Goal: Task Accomplishment & Management: Manage account settings

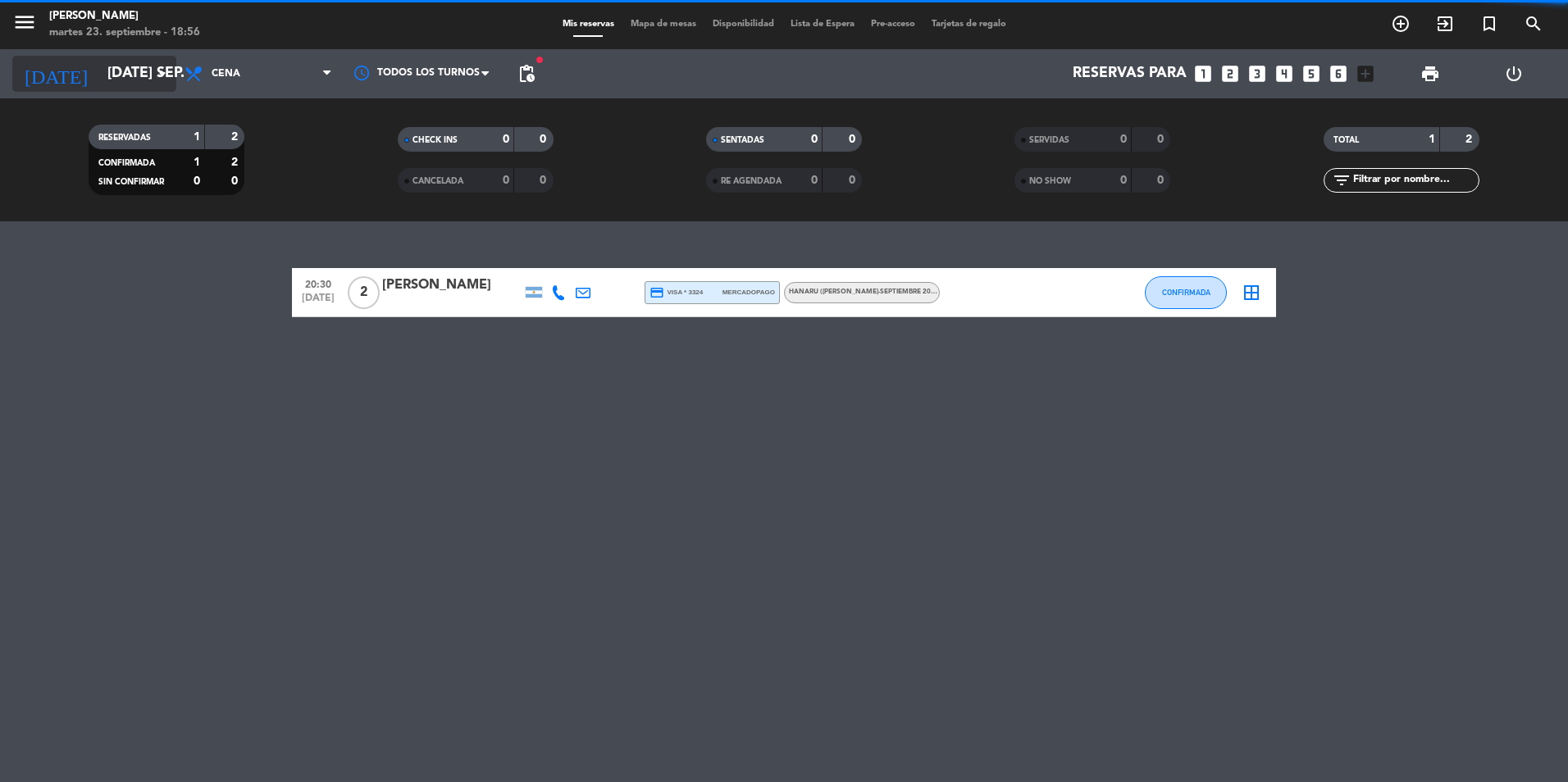
click at [160, 78] on icon "arrow_drop_down" at bounding box center [162, 73] width 19 height 19
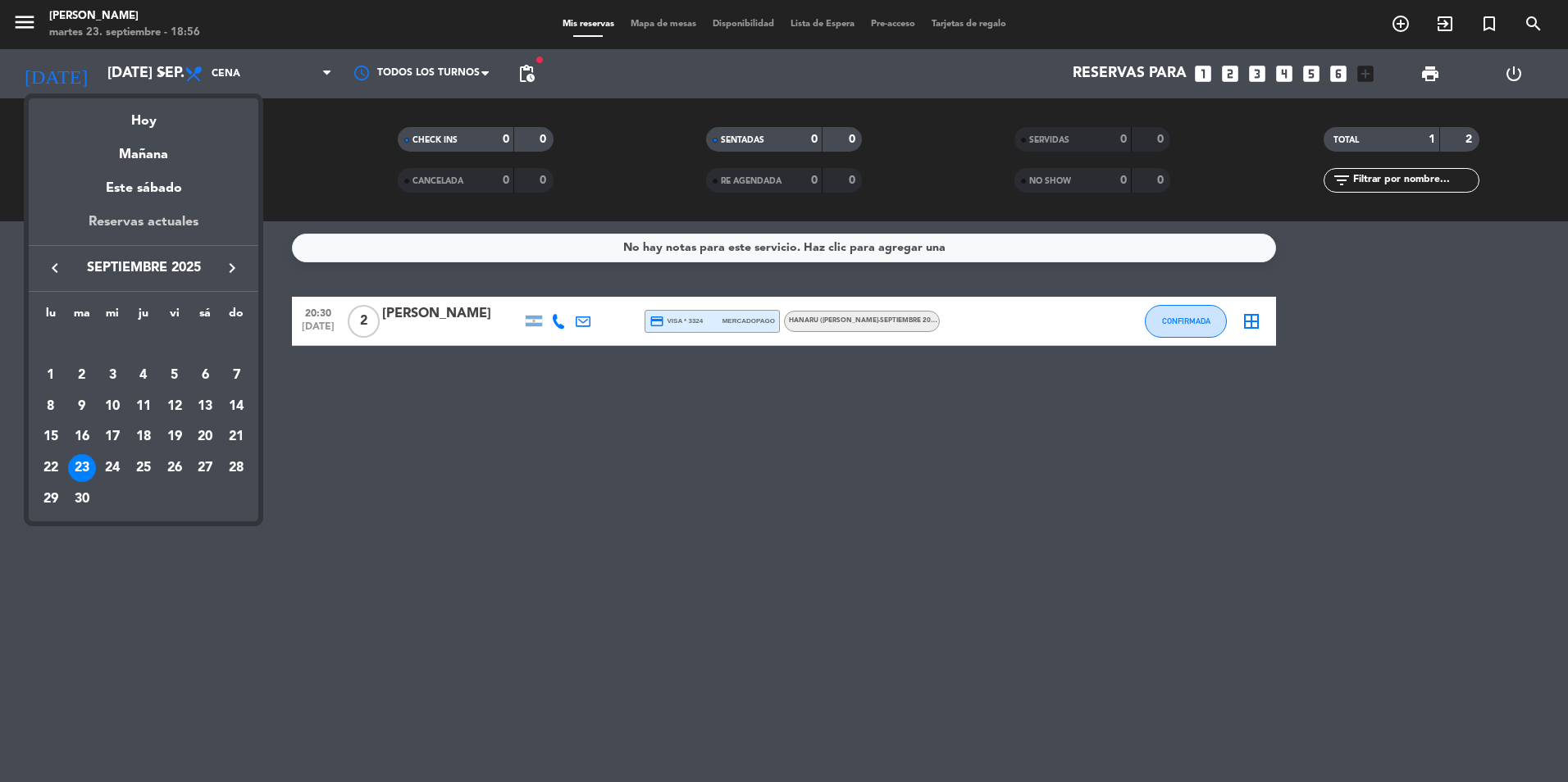
click at [182, 218] on div "Reservas actuales" at bounding box center [143, 229] width 230 height 34
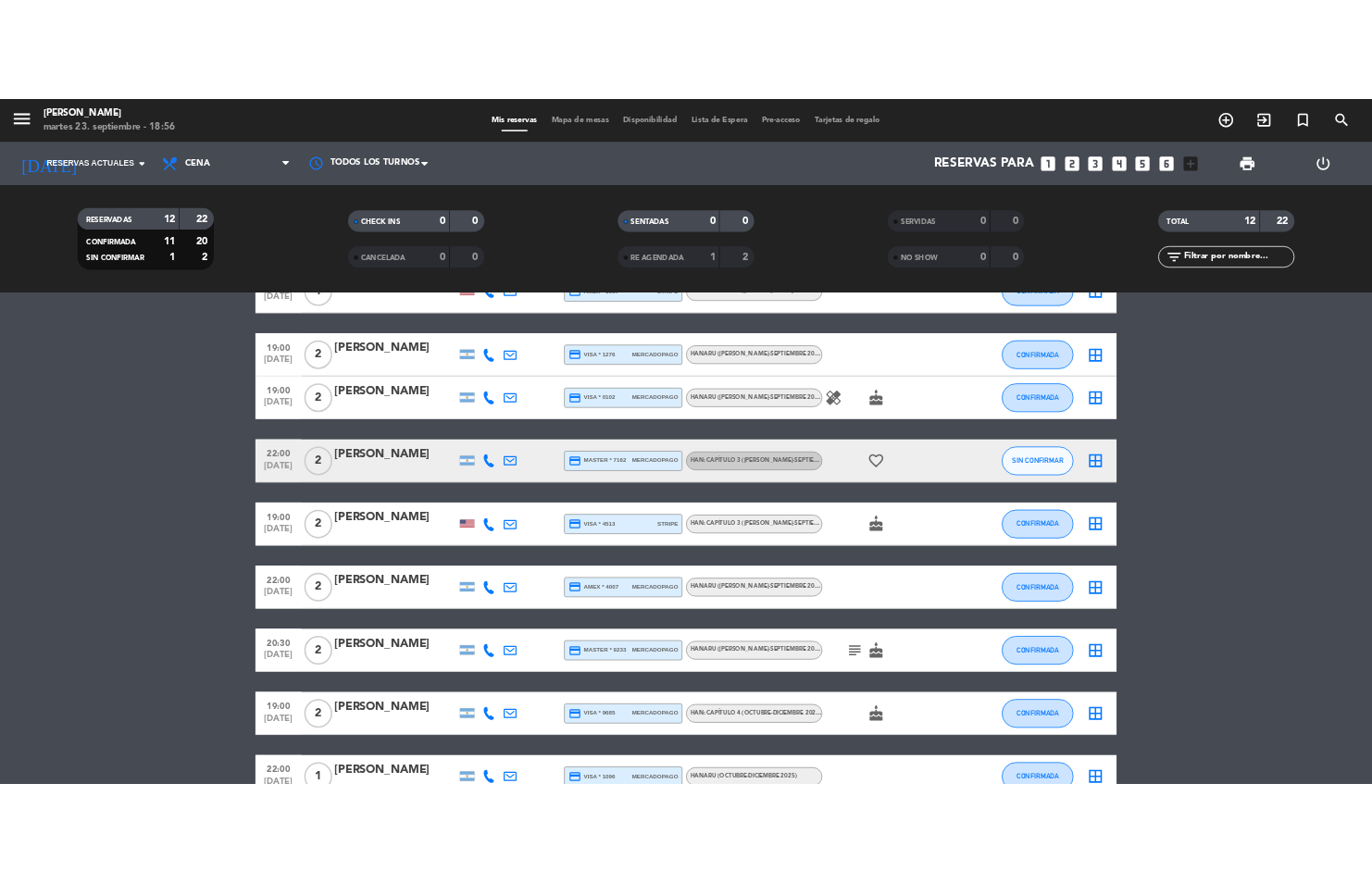
scroll to position [185, 0]
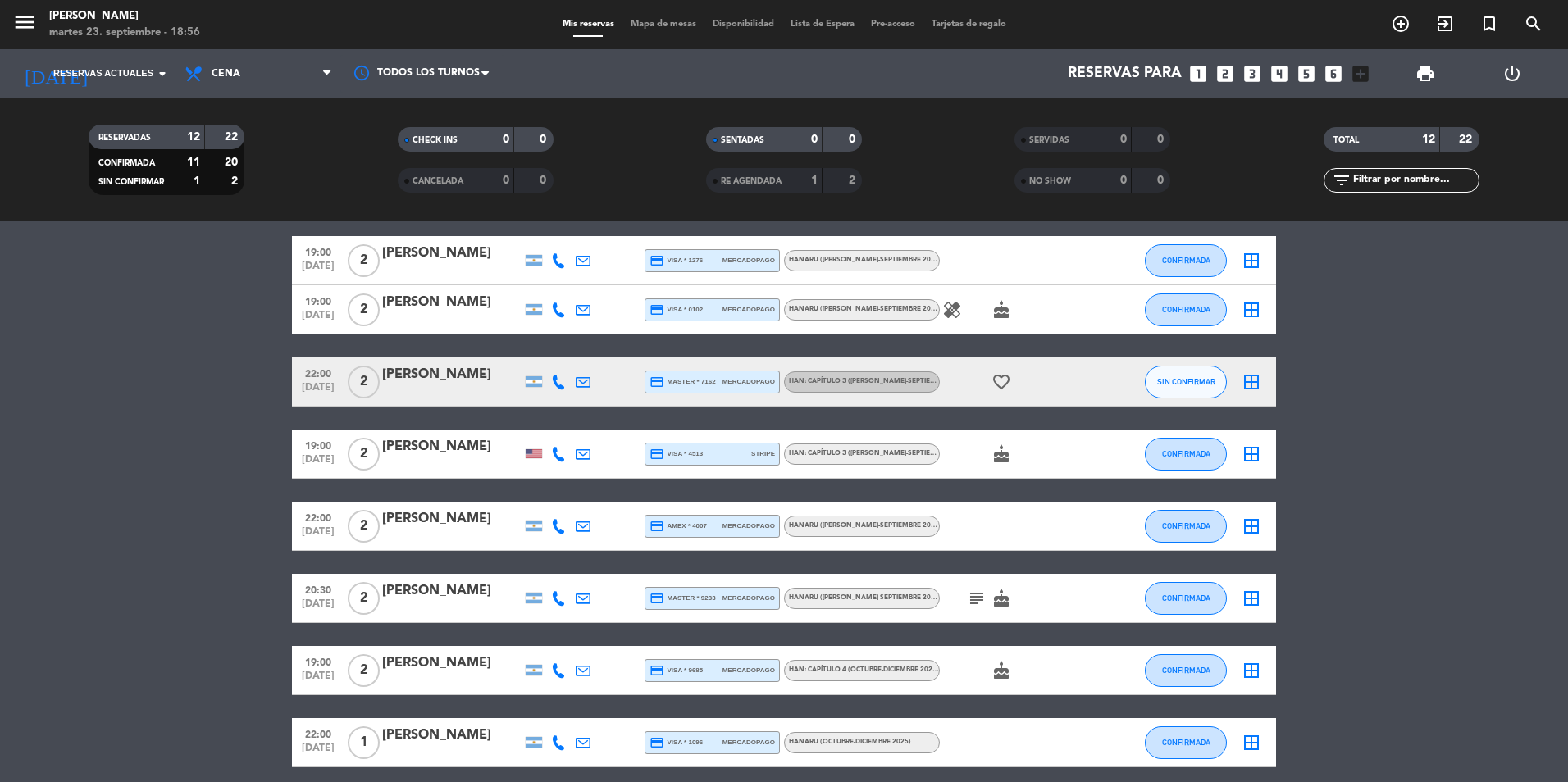
click at [462, 448] on div "[PERSON_NAME]" at bounding box center [451, 446] width 139 height 21
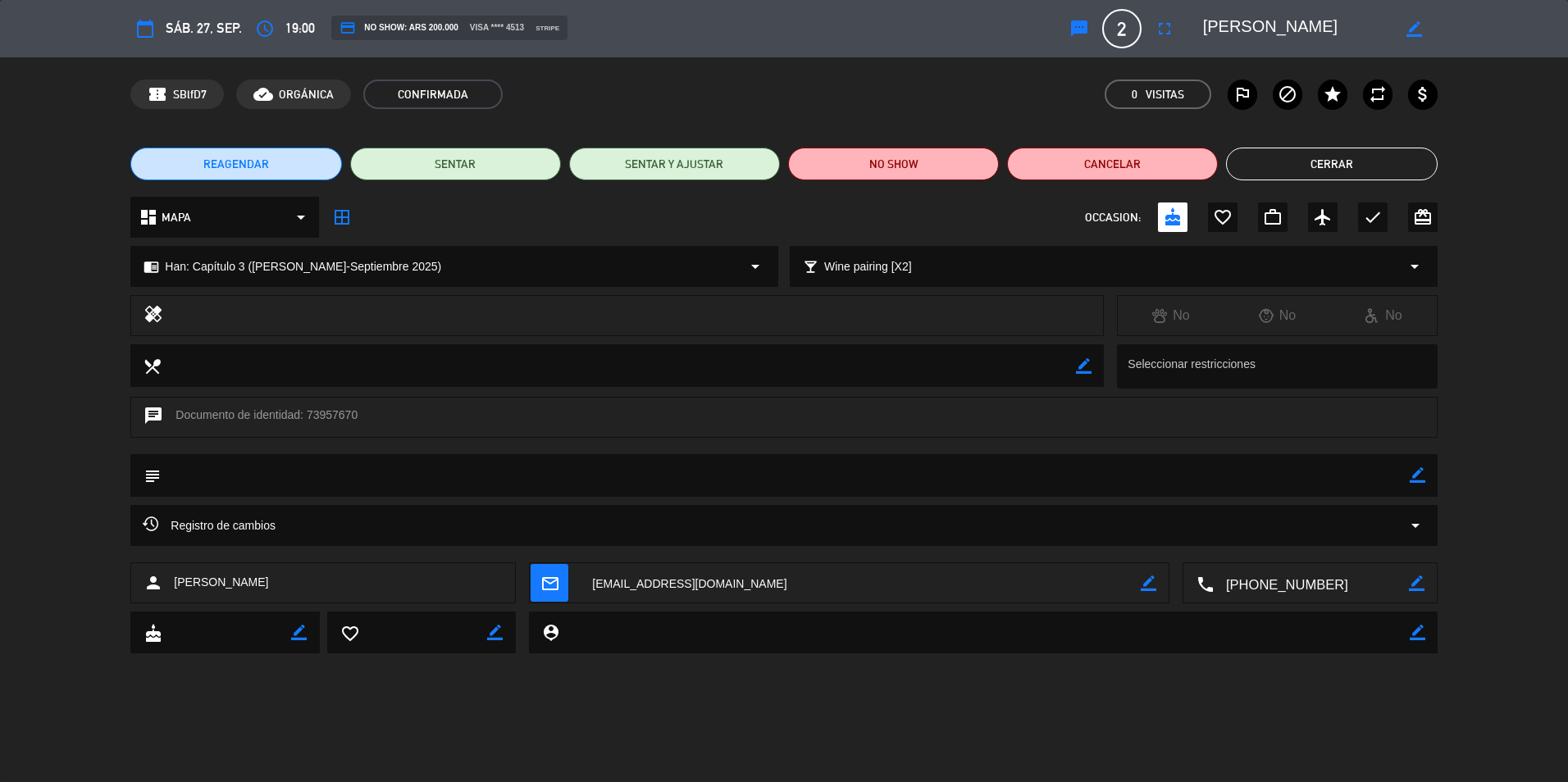
click at [227, 174] on button "REAGENDAR" at bounding box center [235, 164] width 211 height 33
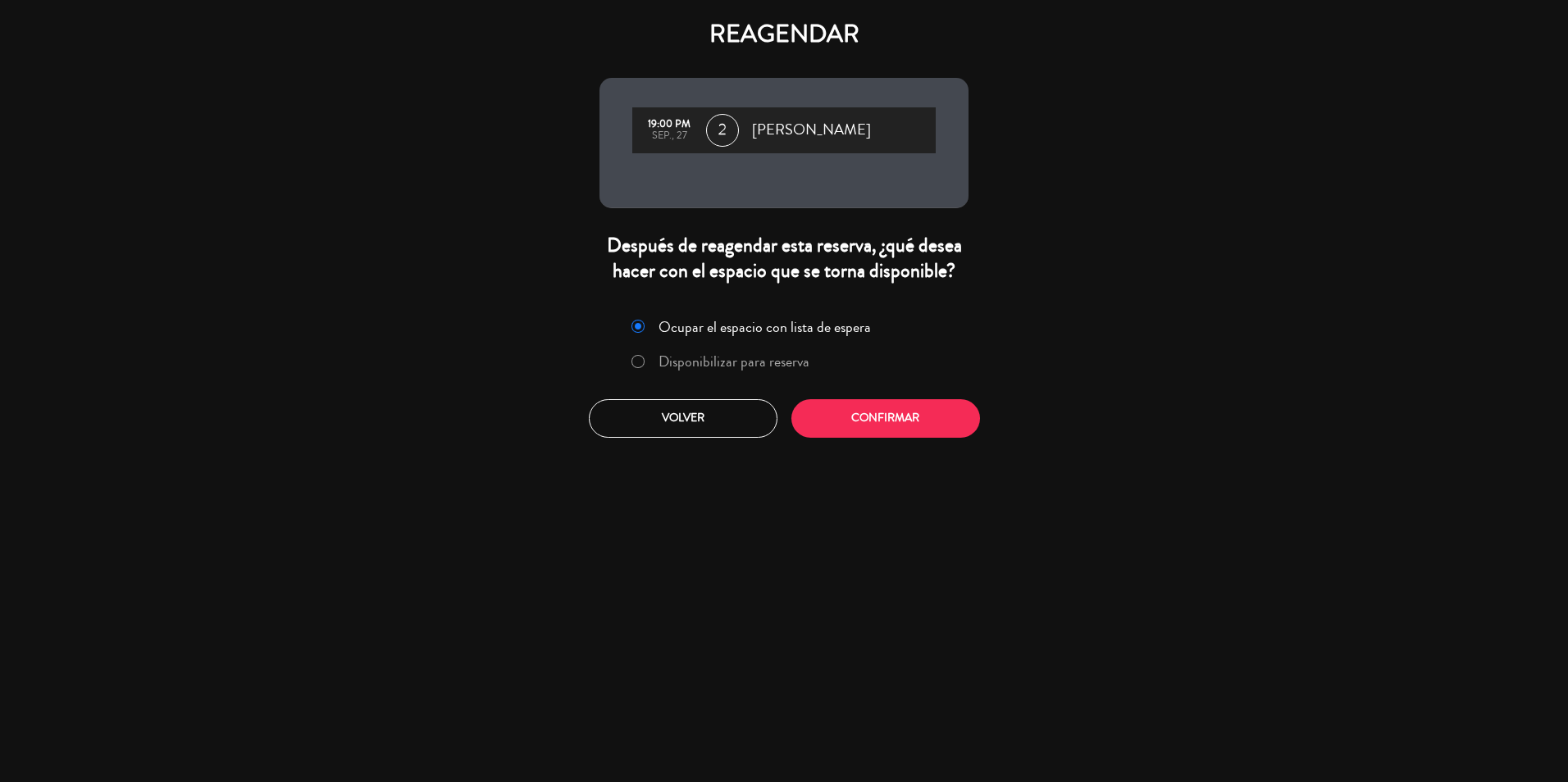
click at [764, 369] on label "Disponibilizar para reserva" at bounding box center [733, 361] width 151 height 14
click at [852, 416] on button "Confirmar" at bounding box center [885, 418] width 188 height 39
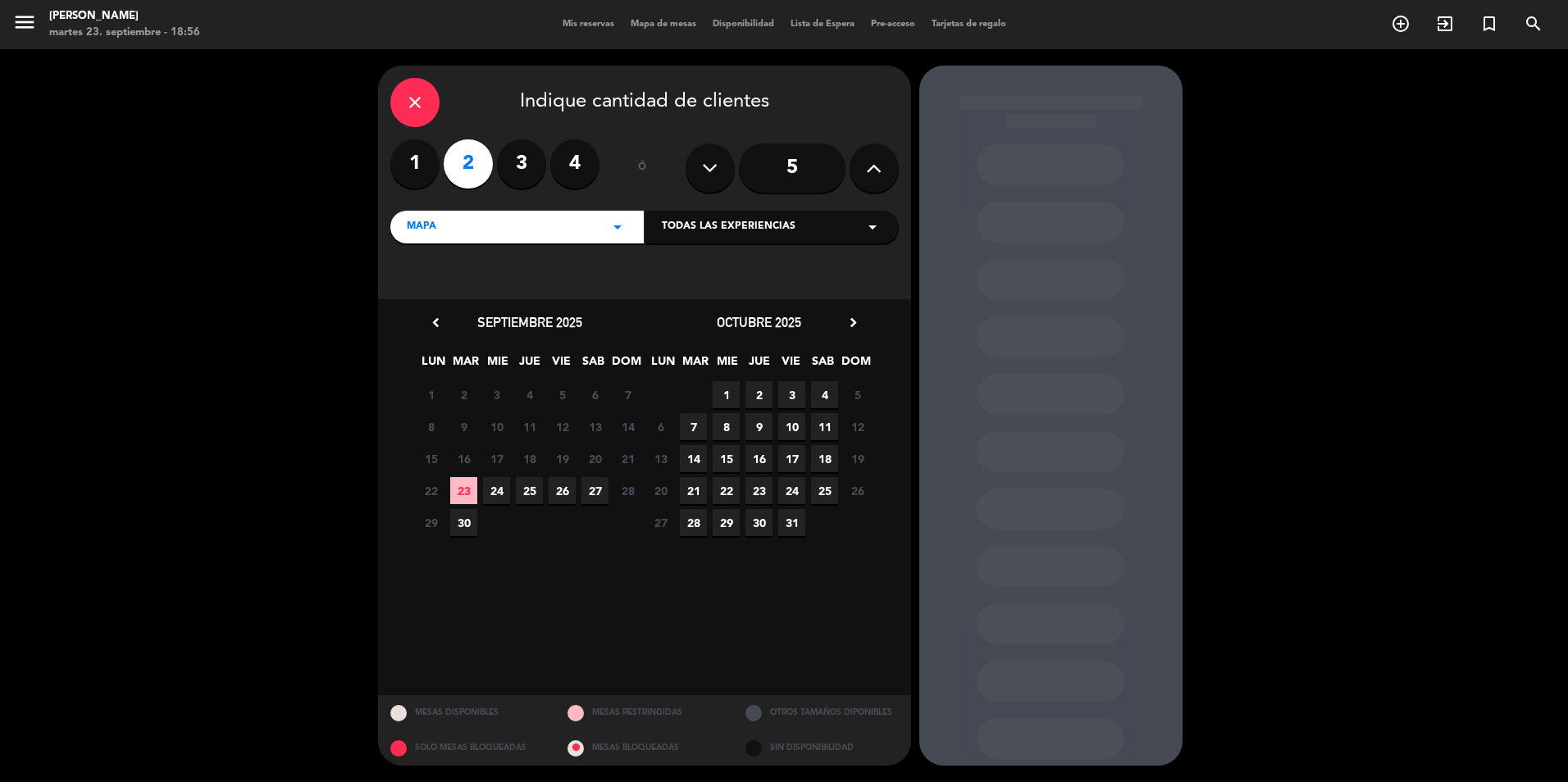
click at [561, 489] on span "26" at bounding box center [562, 490] width 27 height 27
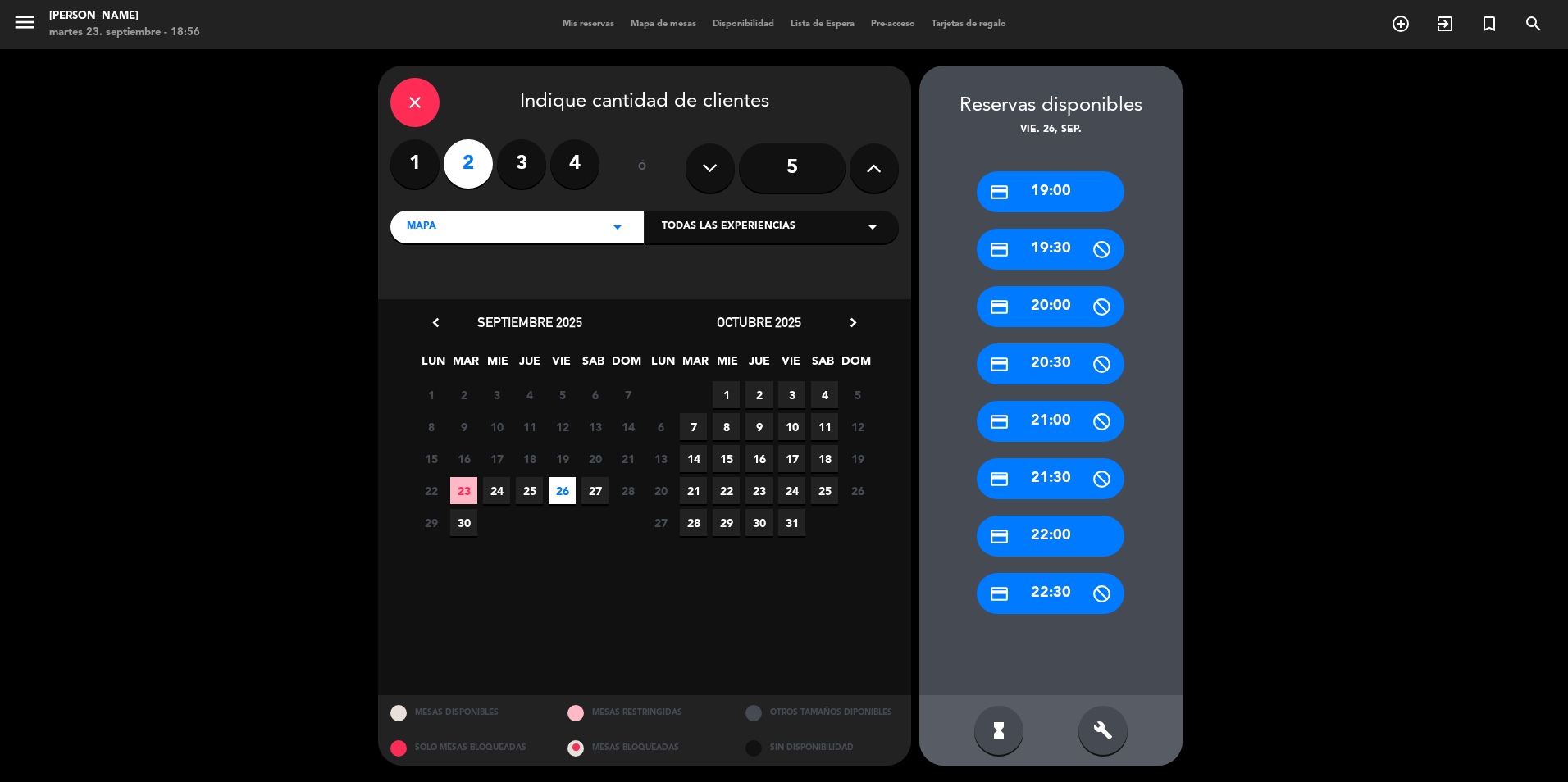
click at [1062, 173] on div "credit_card 19:00" at bounding box center [1050, 191] width 148 height 41
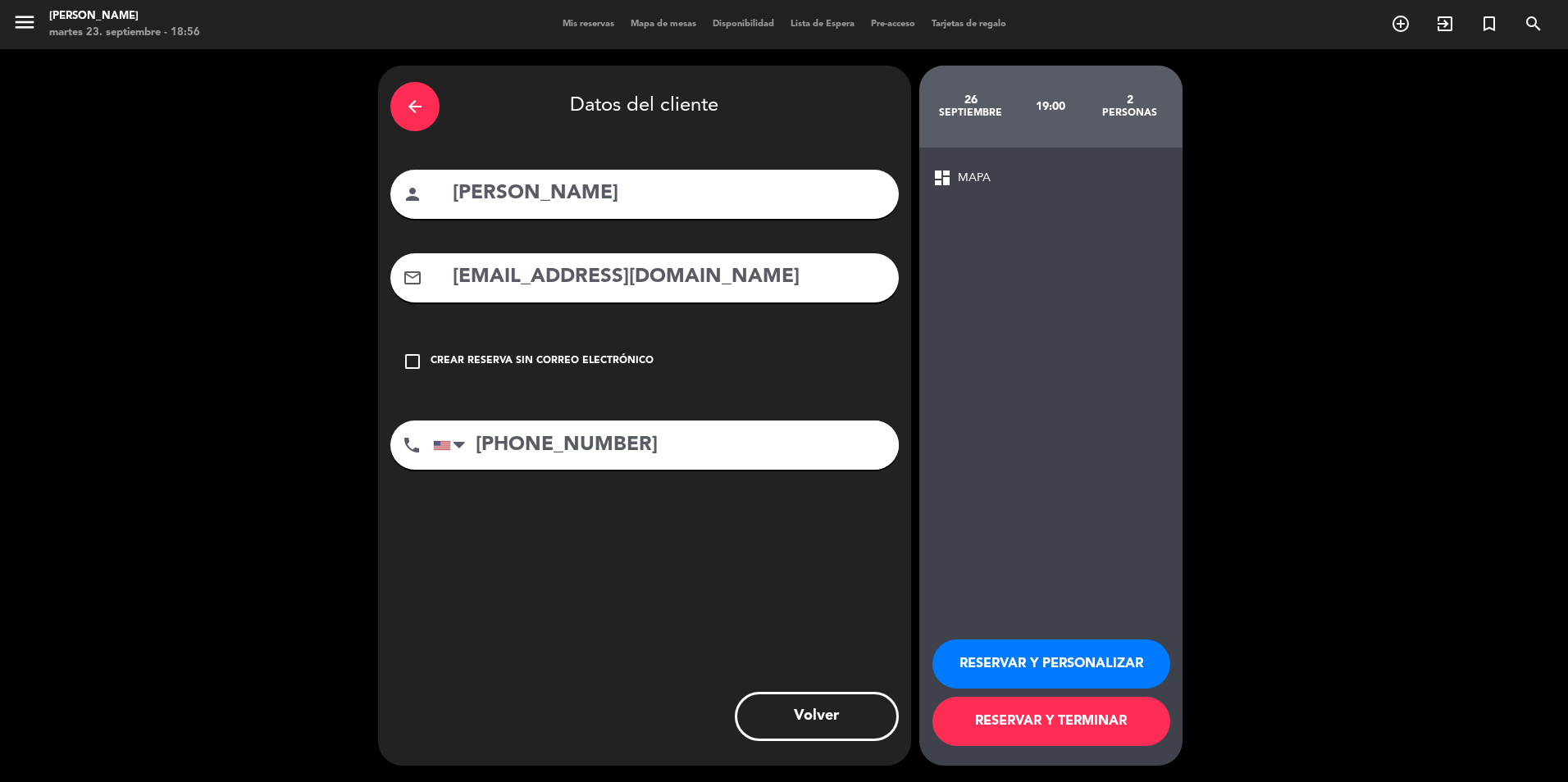
click at [1051, 661] on button "RESERVAR Y PERSONALIZAR" at bounding box center [1052, 664] width 238 height 49
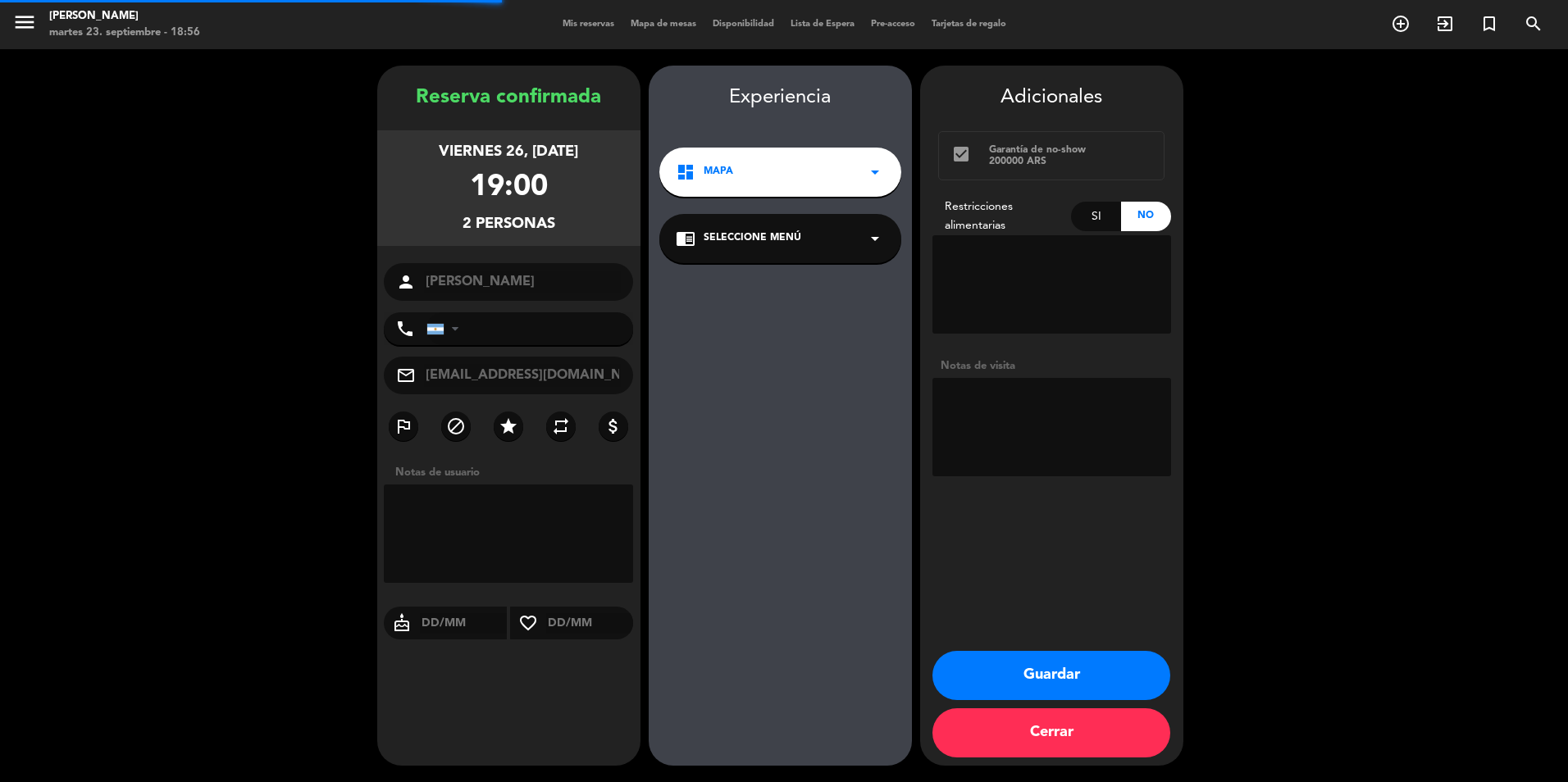
type input "[PHONE_NUMBER]"
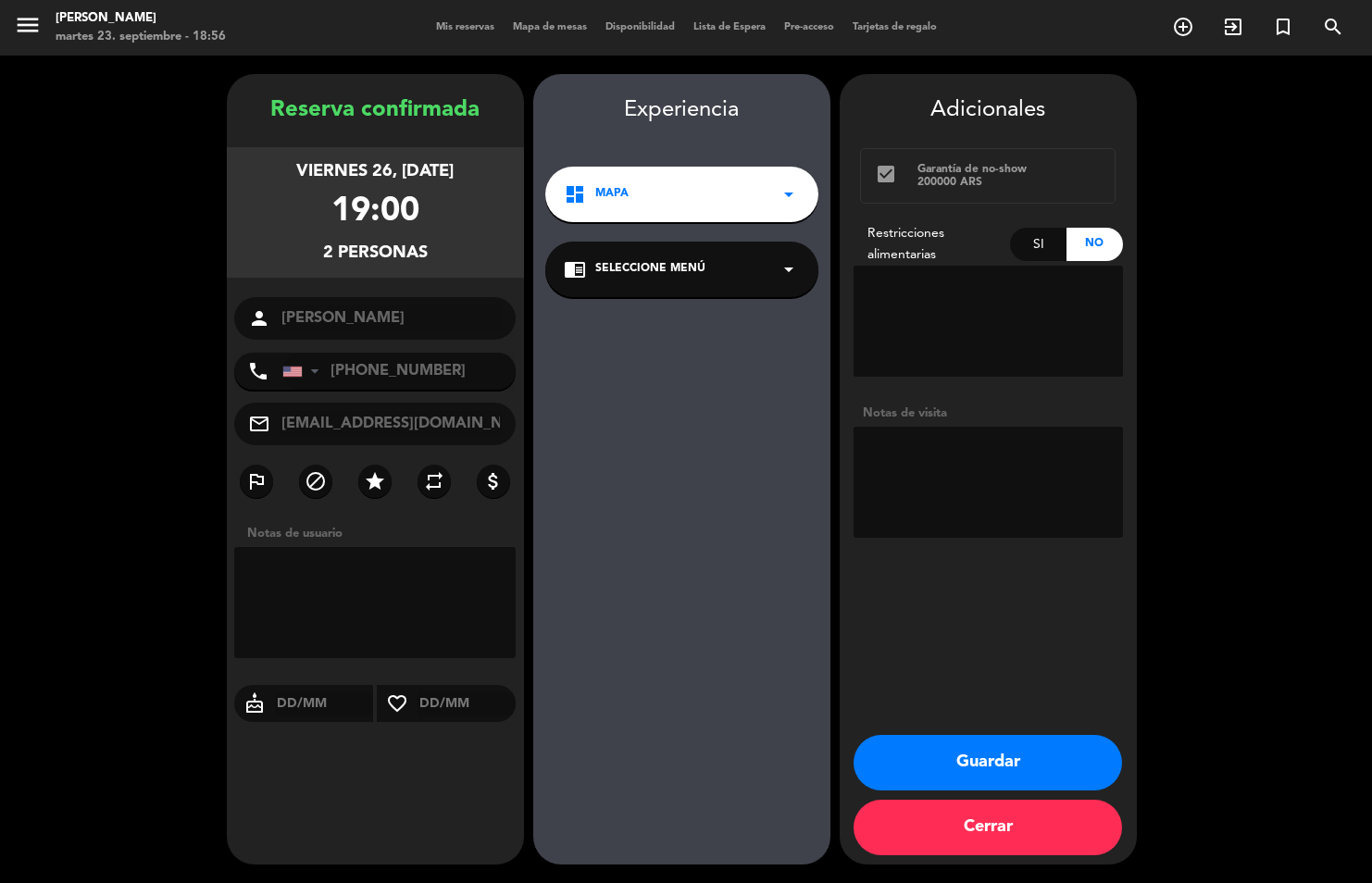
click at [768, 265] on div "chrome_reader_mode Seleccione Menú arrow_drop_down" at bounding box center [681, 270] width 273 height 55
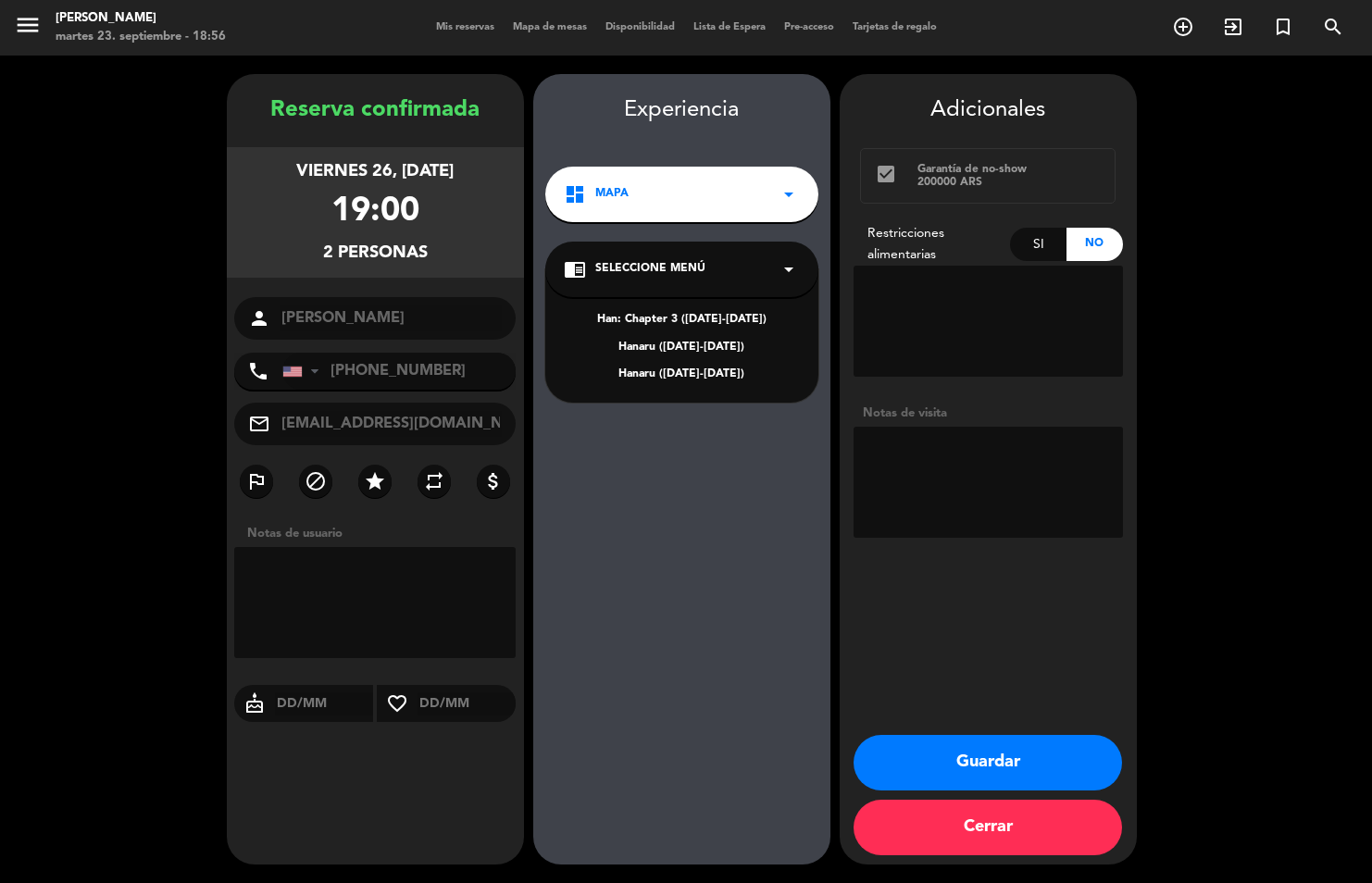
click at [726, 315] on div "Han: Chapter 3 ([DATE]-[DATE])" at bounding box center [682, 319] width 236 height 18
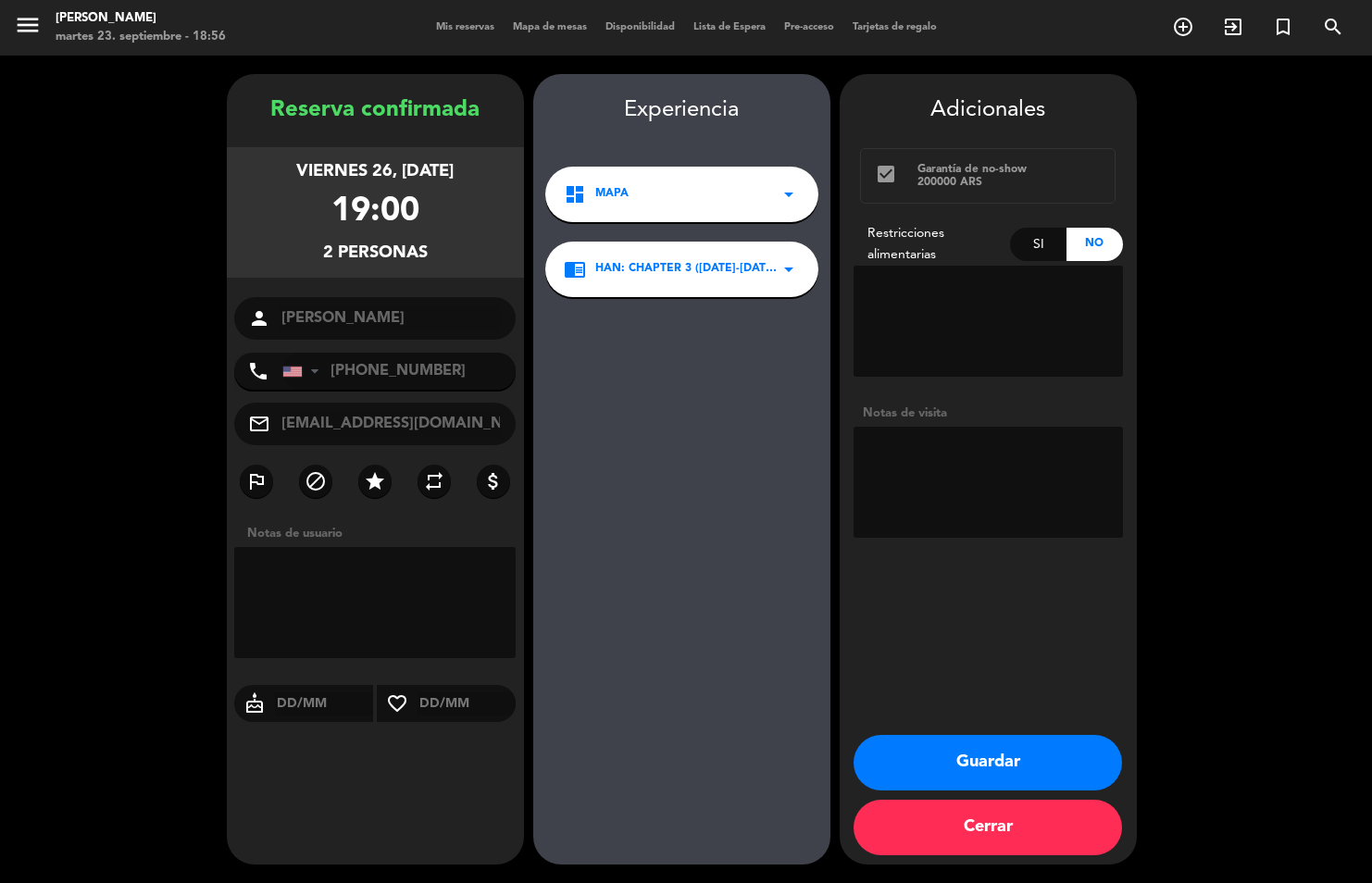
click at [748, 191] on div "dashboard MAPA arrow_drop_down" at bounding box center [681, 194] width 273 height 55
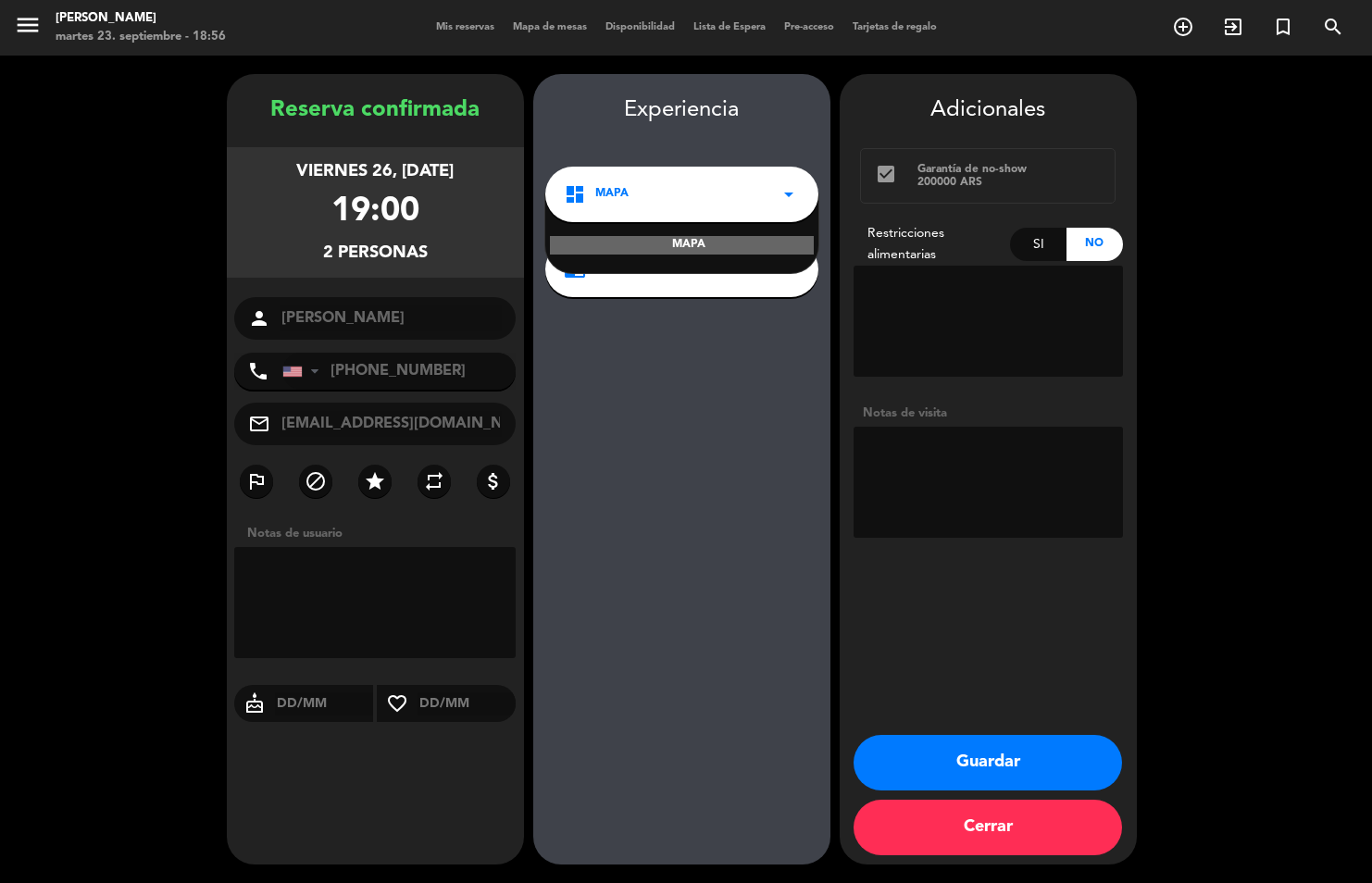
click at [748, 191] on div "dashboard MAPA arrow_drop_down" at bounding box center [681, 194] width 273 height 55
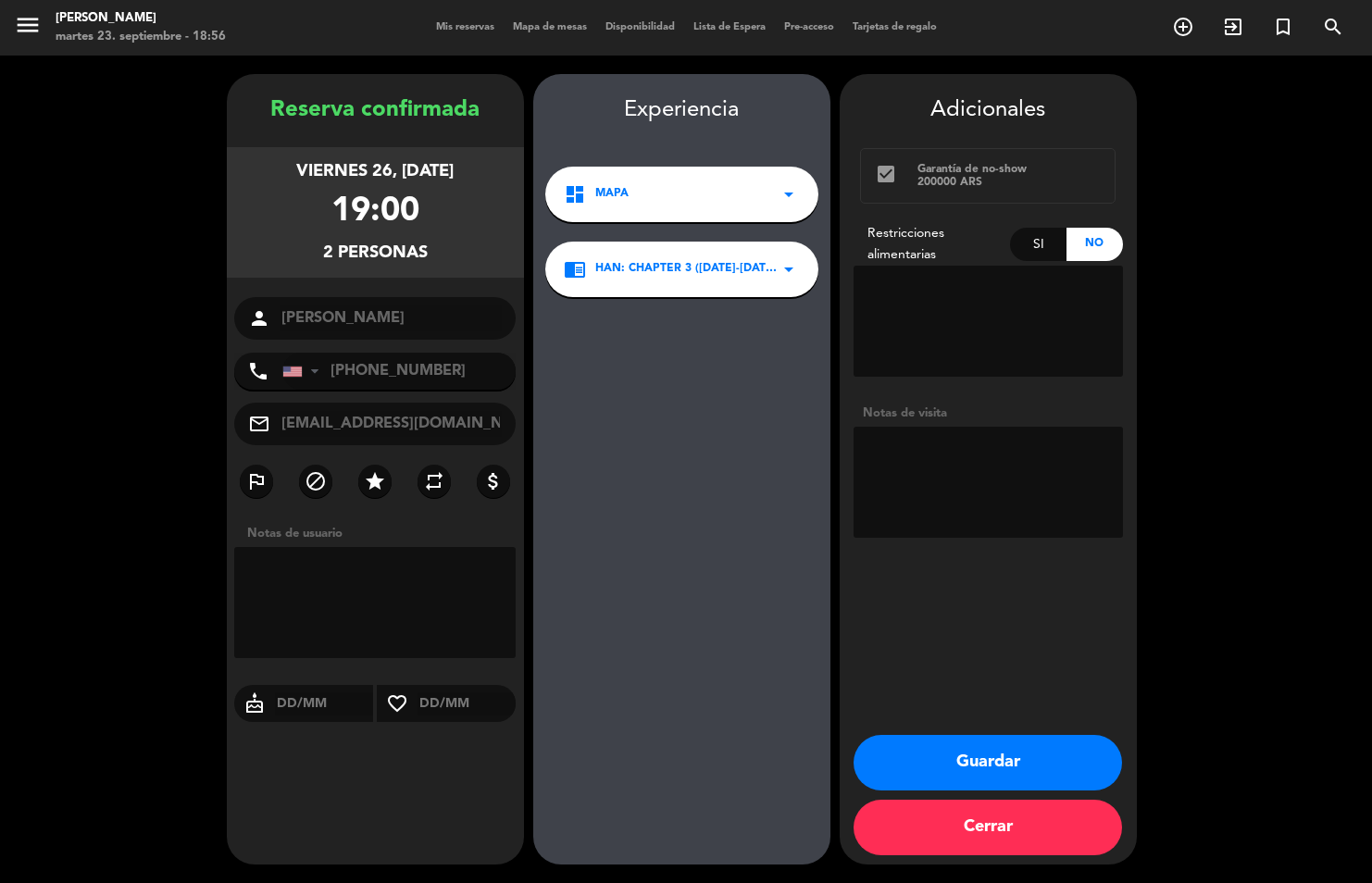
click at [683, 425] on div "Experiencia dashboard MAPA arrow_drop_down chrome_reader_mode Han: Chapter 3 ([…" at bounding box center [682, 488] width 297 height 791
click at [988, 778] on button "Guardar" at bounding box center [988, 762] width 269 height 55
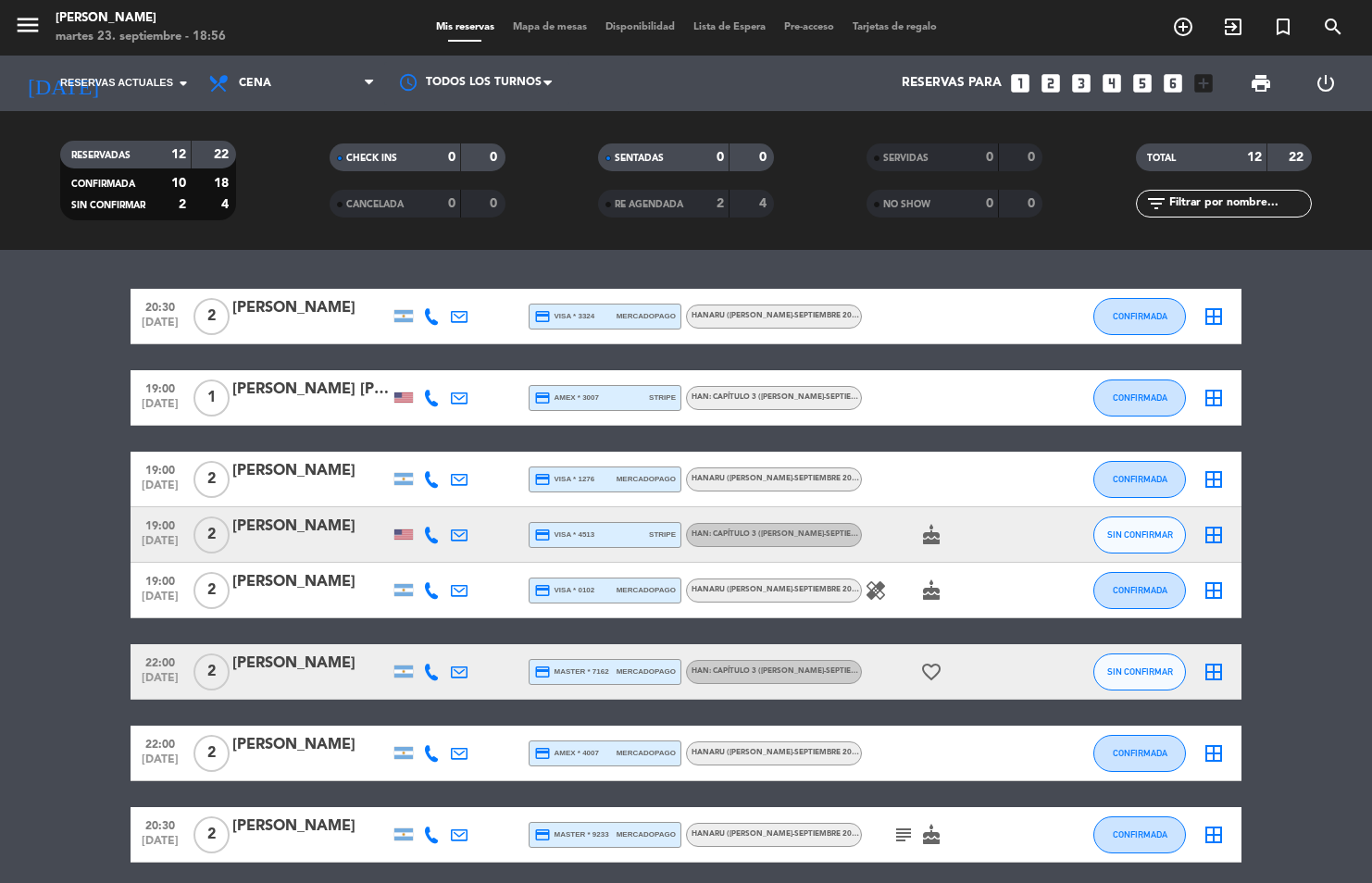
click at [349, 532] on div "[PERSON_NAME]" at bounding box center [311, 526] width 157 height 24
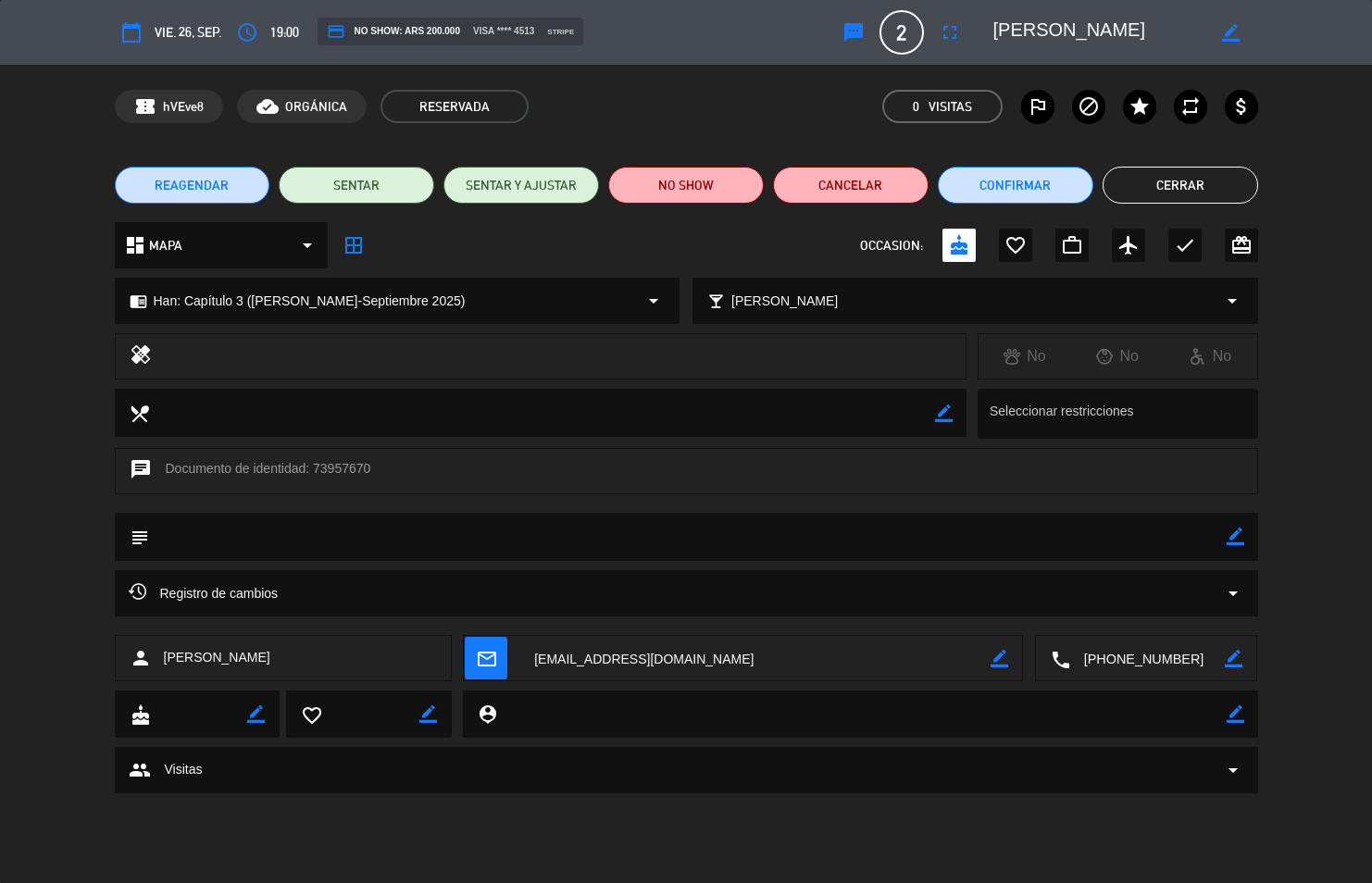
click at [898, 295] on div "local_bar Elegir maridaje arrow_drop_down" at bounding box center [976, 300] width 564 height 45
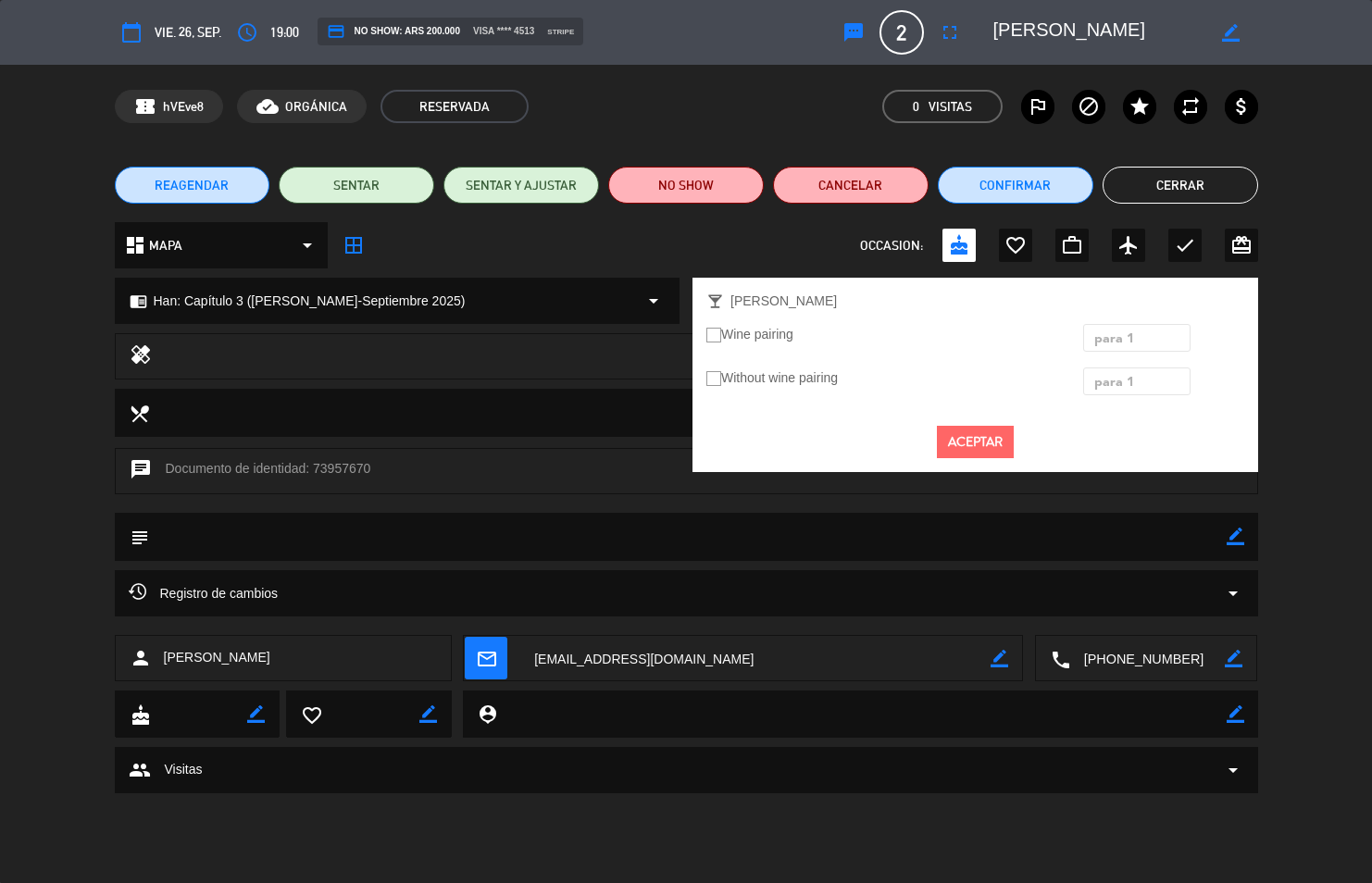
click at [775, 342] on label "Wine pairing" at bounding box center [749, 334] width 87 height 21
click at [718, 340] on input "Wine pairing" at bounding box center [712, 333] width 12 height 12
radio input "true"
click at [736, 333] on label "Wine pairing" at bounding box center [749, 334] width 87 height 21
click at [718, 333] on input "Wine pairing" at bounding box center [712, 333] width 12 height 12
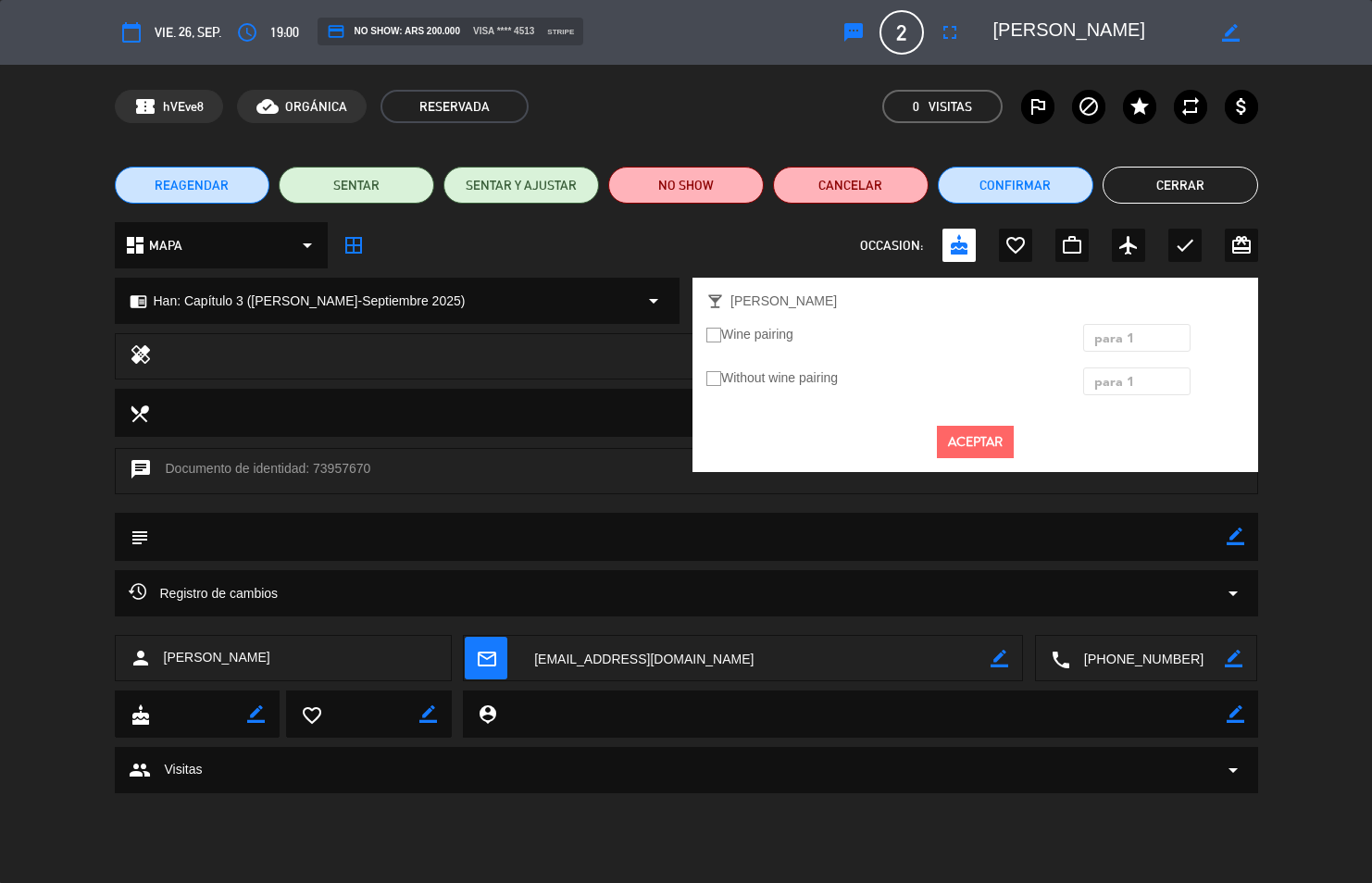
click at [716, 335] on ins at bounding box center [714, 335] width 15 height 16
click at [716, 335] on input "Wine pairing" at bounding box center [712, 333] width 12 height 12
click at [1128, 340] on span "para 1" at bounding box center [1114, 339] width 40 height 21
click at [1138, 401] on span "para 2" at bounding box center [1137, 399] width 37 height 15
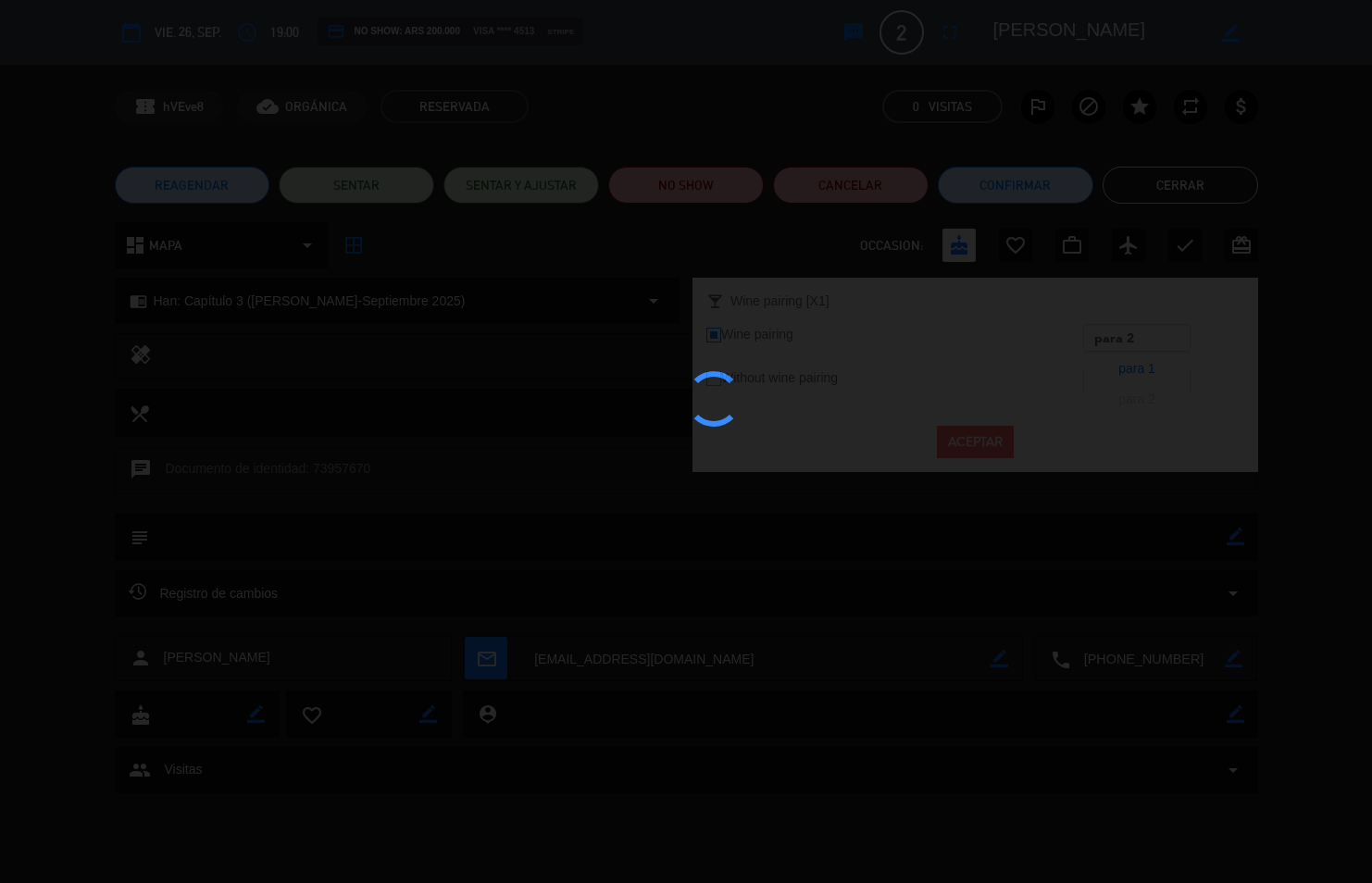
click at [959, 443] on button "Aceptar" at bounding box center [975, 442] width 77 height 32
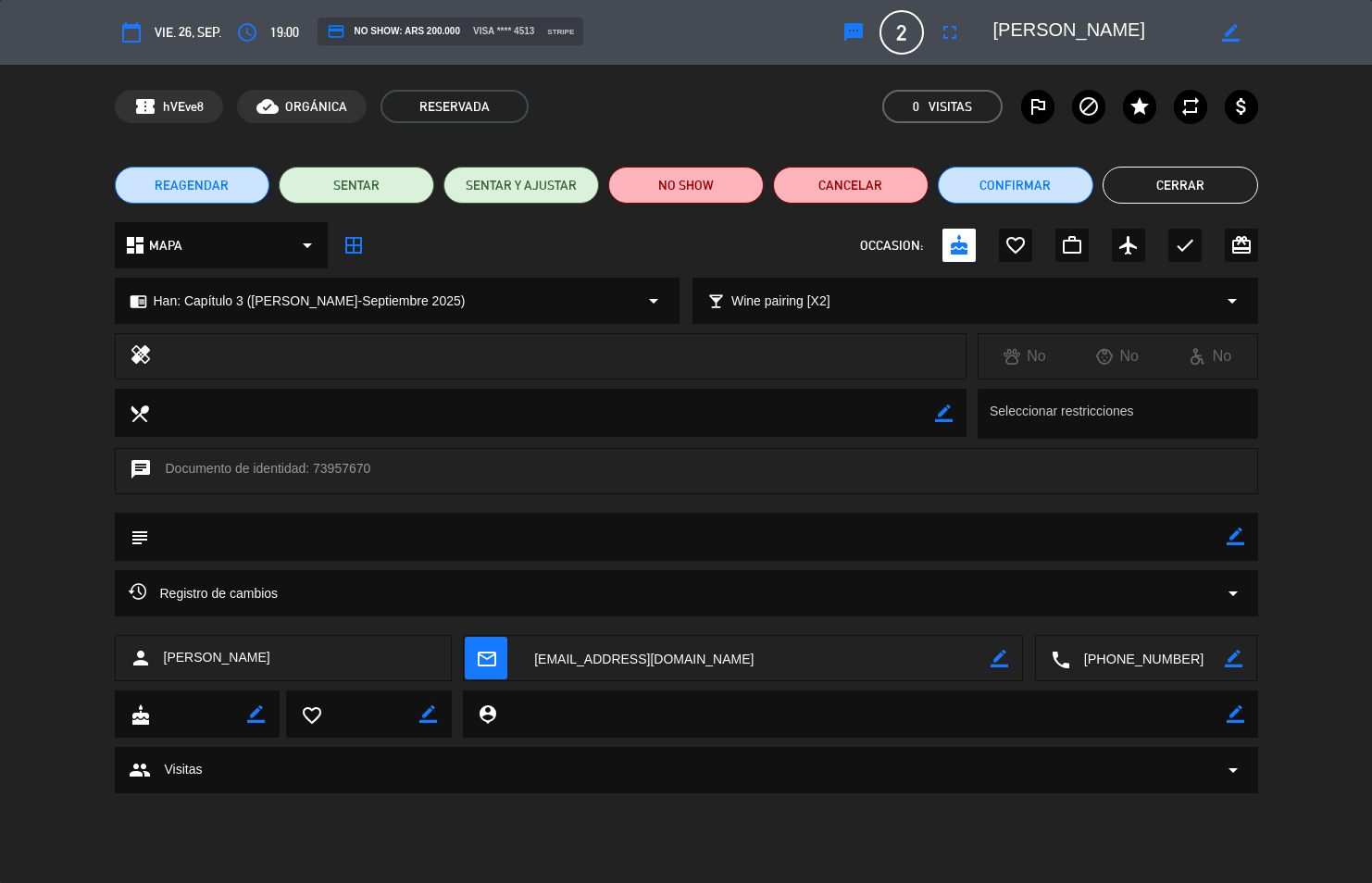
click at [1199, 176] on button "Cerrar" at bounding box center [1180, 185] width 155 height 37
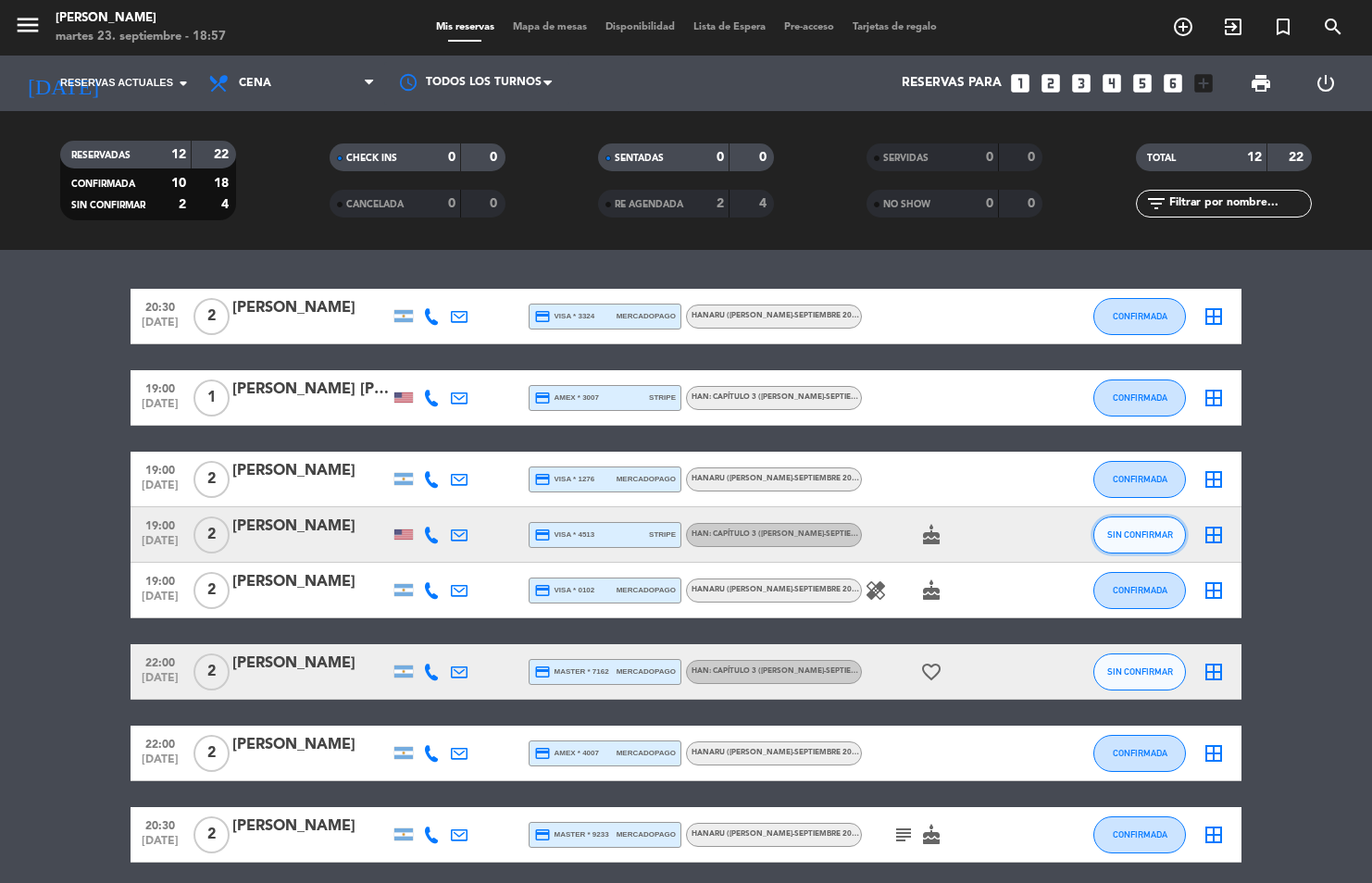
click at [1137, 535] on span "SIN CONFIRMAR" at bounding box center [1140, 534] width 66 height 10
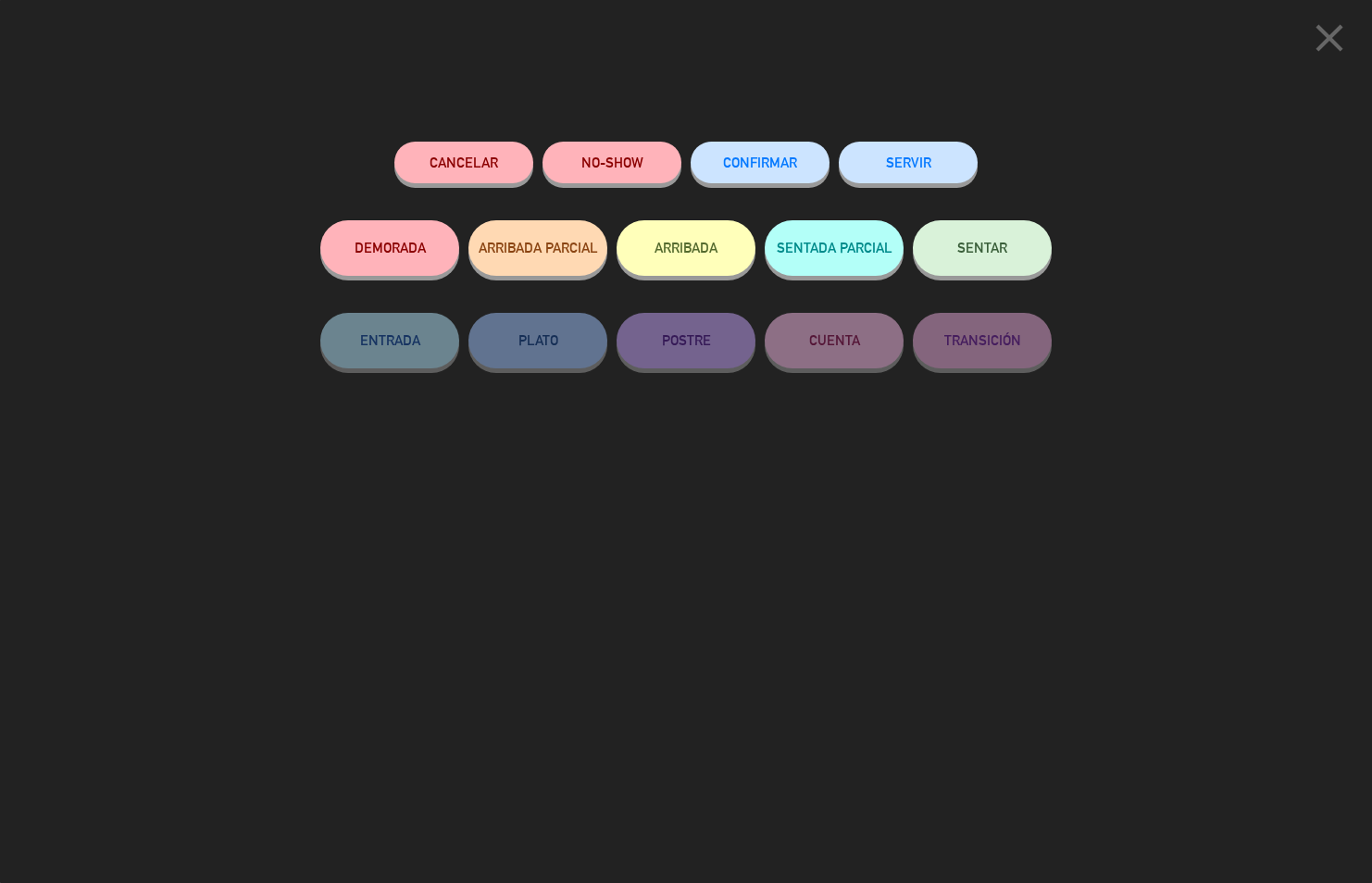
click at [731, 171] on button "CONFIRMAR" at bounding box center [760, 163] width 139 height 42
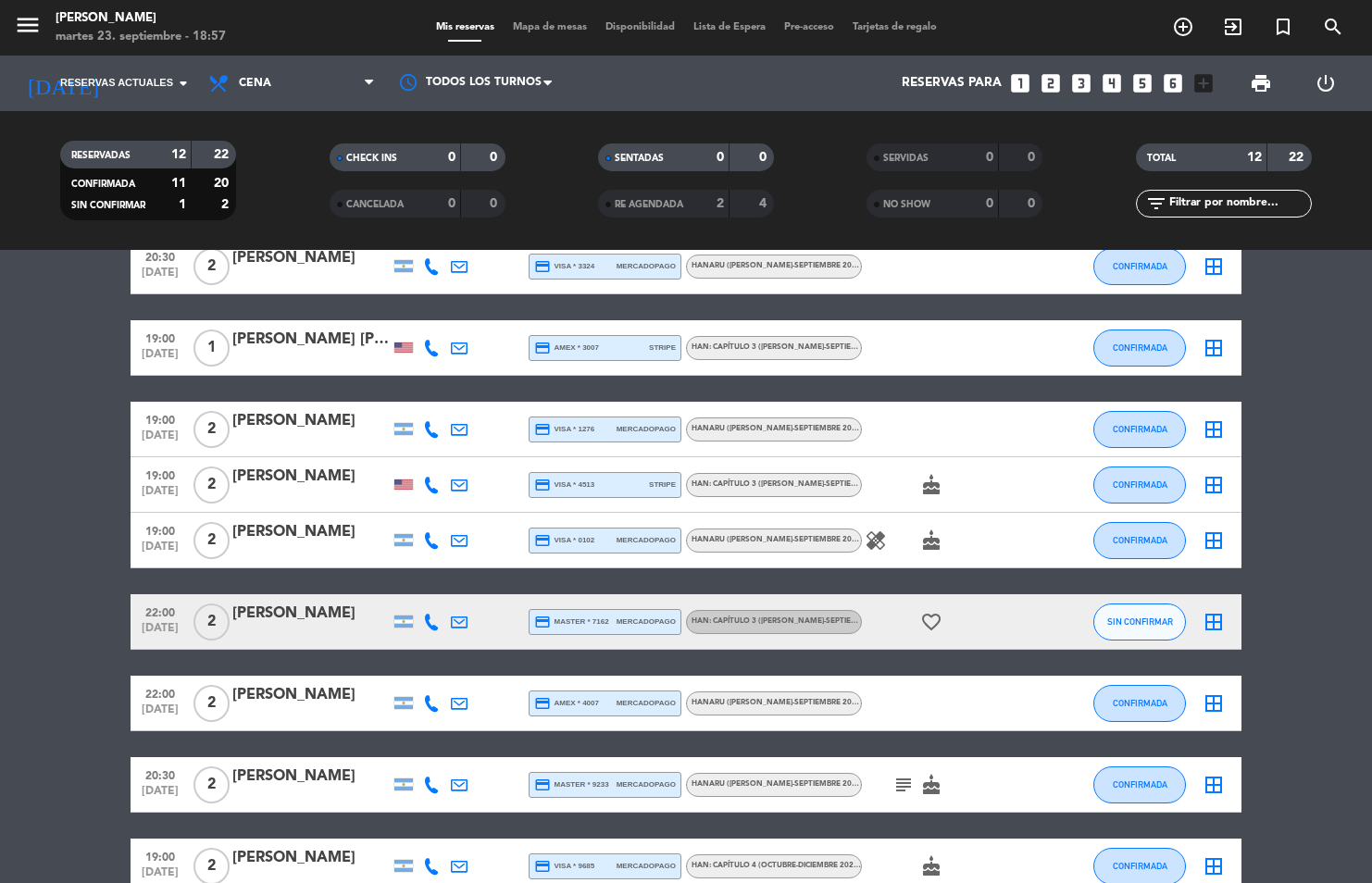
scroll to position [92, 0]
